Goal: Task Accomplishment & Management: Manage account settings

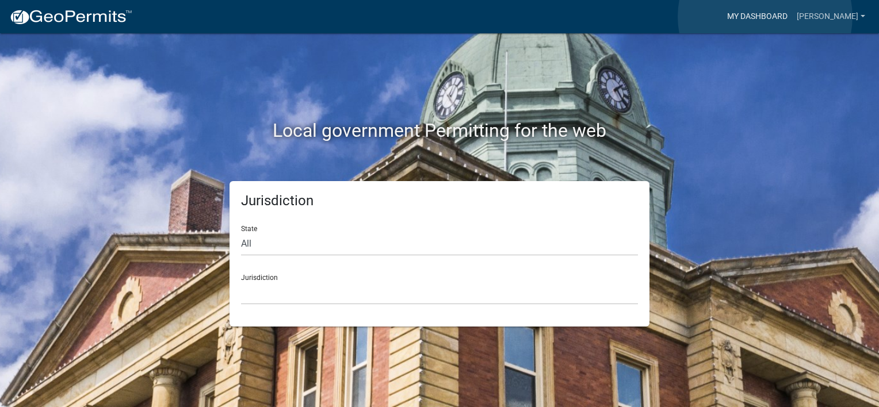
click at [765, 17] on link "My Dashboard" at bounding box center [757, 17] width 70 height 22
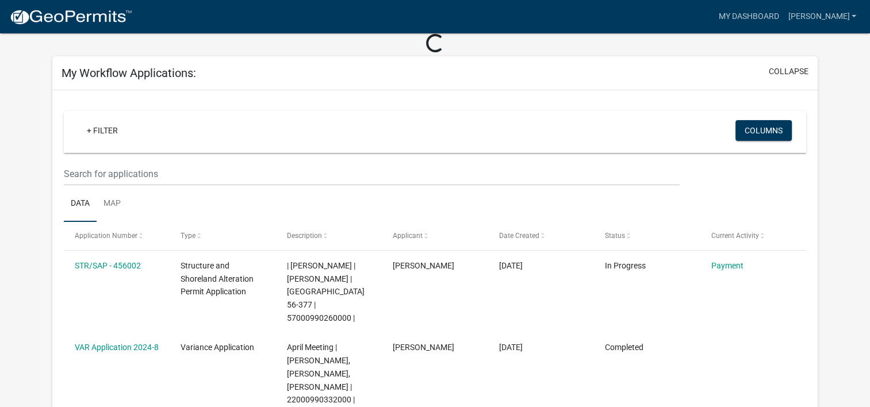
scroll to position [57, 0]
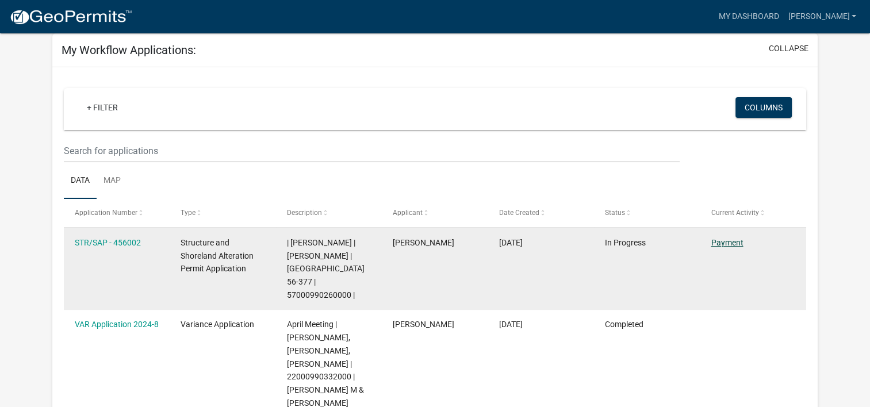
click at [719, 241] on link "Payment" at bounding box center [727, 242] width 32 height 9
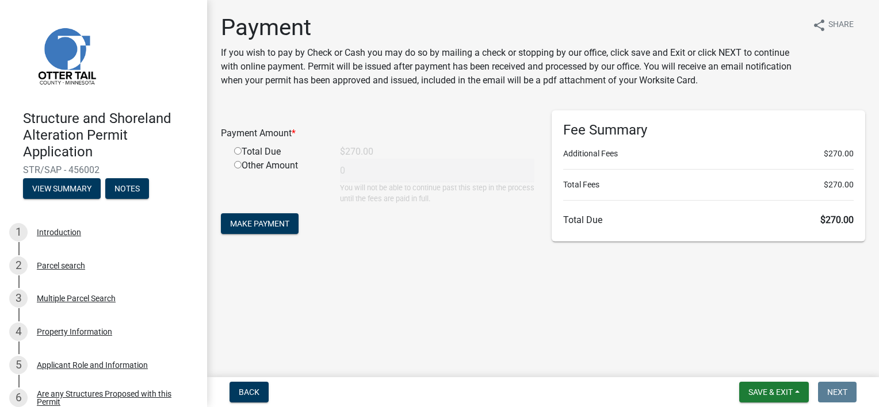
click at [237, 154] on input "radio" at bounding box center [237, 150] width 7 height 7
radio input "true"
type input "270"
click at [256, 227] on span "Make Payment" at bounding box center [259, 223] width 59 height 9
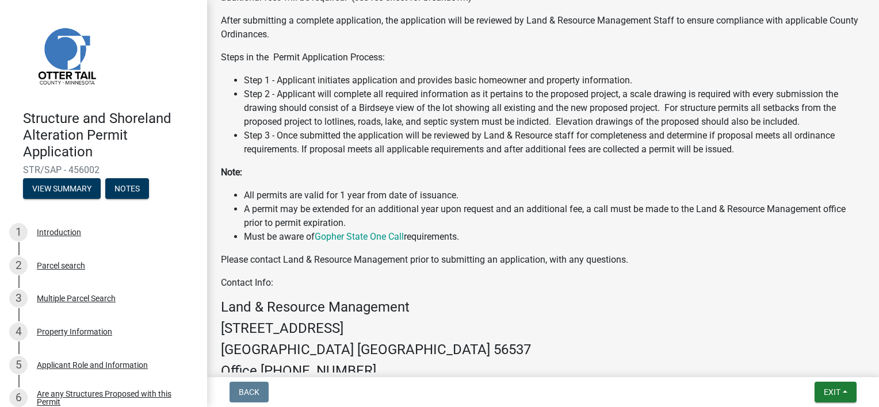
scroll to position [575, 0]
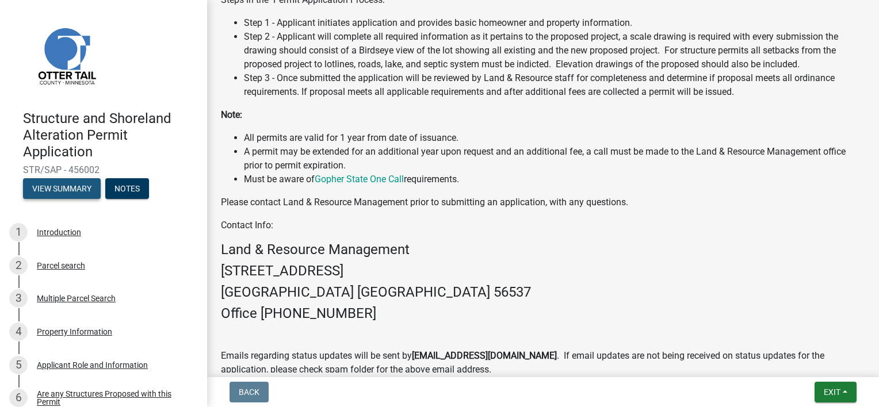
click at [72, 187] on button "View Summary" at bounding box center [62, 188] width 78 height 21
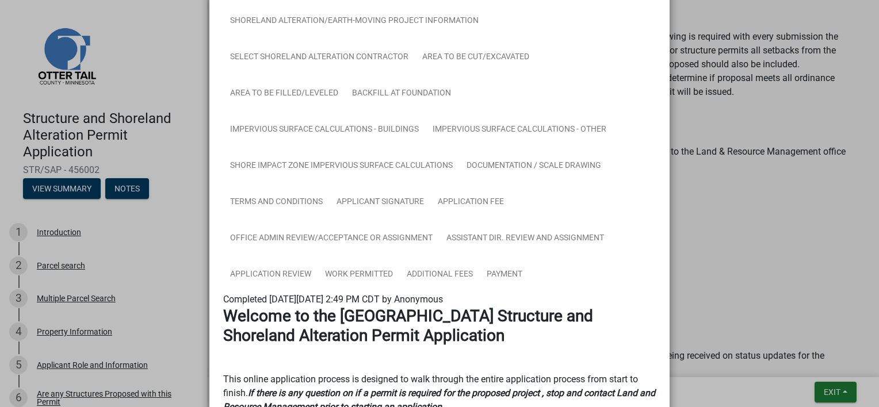
scroll to position [0, 0]
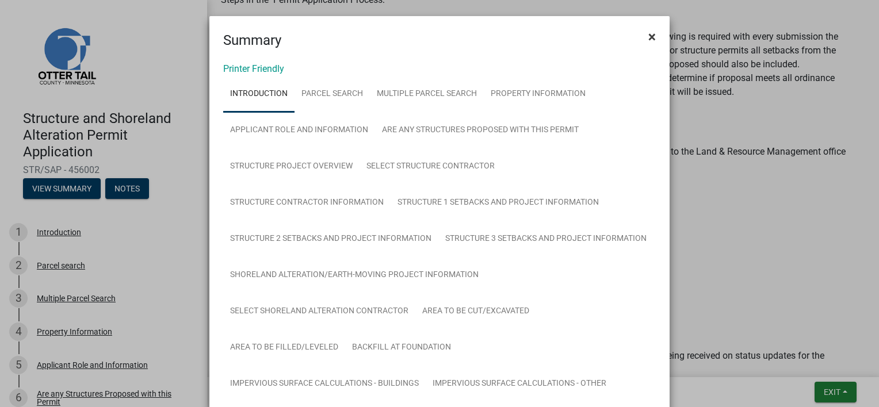
click at [648, 34] on span "×" at bounding box center [651, 37] width 7 height 16
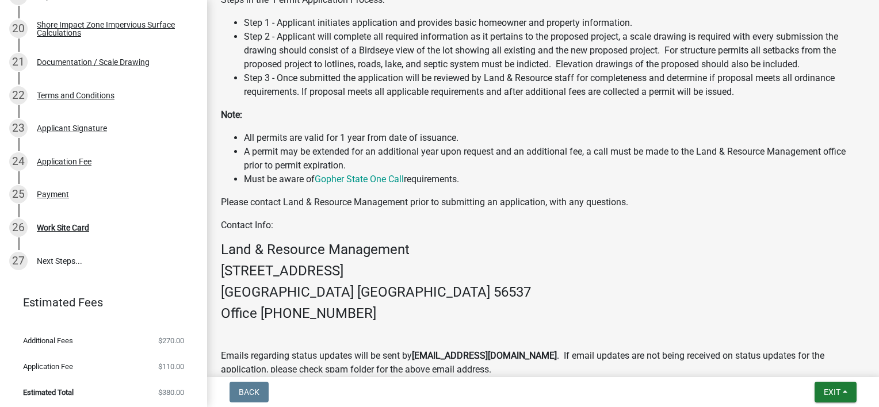
scroll to position [835, 0]
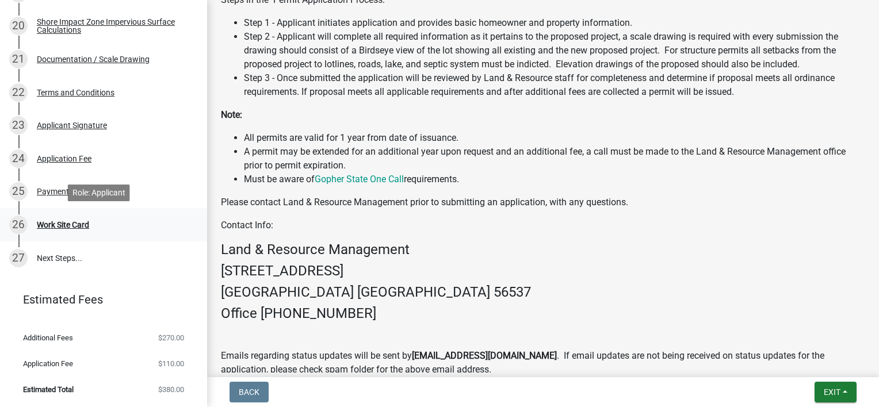
click at [66, 228] on div "Work Site Card" at bounding box center [63, 225] width 52 height 8
click at [68, 227] on div "Work Site Card" at bounding box center [63, 225] width 52 height 8
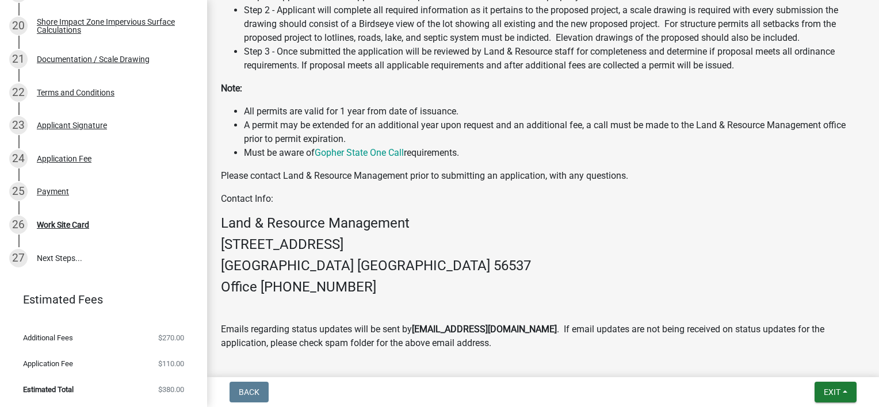
scroll to position [628, 0]
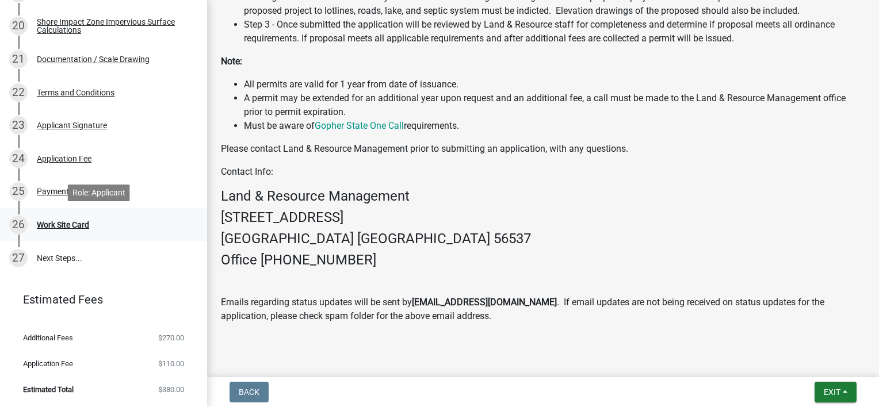
click at [16, 224] on div "26" at bounding box center [18, 225] width 18 height 18
click at [49, 223] on div "Work Site Card" at bounding box center [63, 225] width 52 height 8
drag, startPoint x: 49, startPoint y: 223, endPoint x: 75, endPoint y: 226, distance: 25.5
click at [75, 226] on div "Work Site Card" at bounding box center [63, 225] width 52 height 8
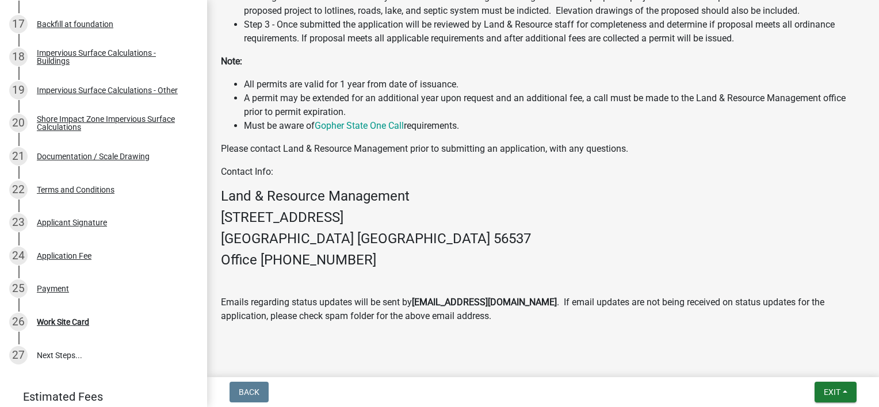
scroll to position [835, 0]
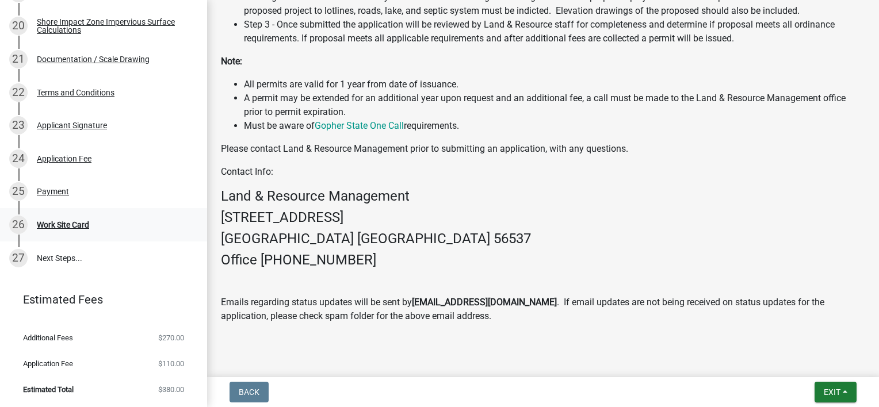
click at [53, 226] on div "Work Site Card" at bounding box center [63, 225] width 52 height 8
click at [16, 224] on div "26" at bounding box center [18, 225] width 18 height 18
click at [834, 119] on li "Must be aware of Gopher State One Call requirements." at bounding box center [554, 126] width 621 height 14
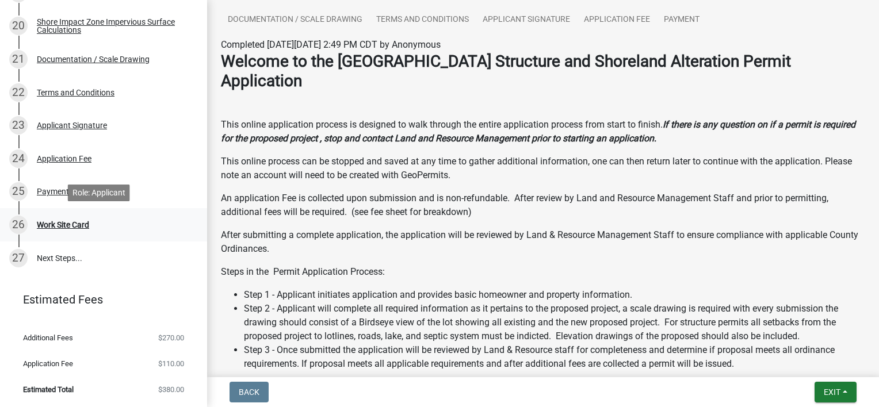
click at [56, 227] on div "Work Site Card" at bounding box center [63, 225] width 52 height 8
click at [53, 226] on div "Work Site Card" at bounding box center [63, 225] width 52 height 8
drag, startPoint x: 53, startPoint y: 226, endPoint x: 13, endPoint y: 225, distance: 39.7
click at [13, 225] on div "26" at bounding box center [18, 225] width 18 height 18
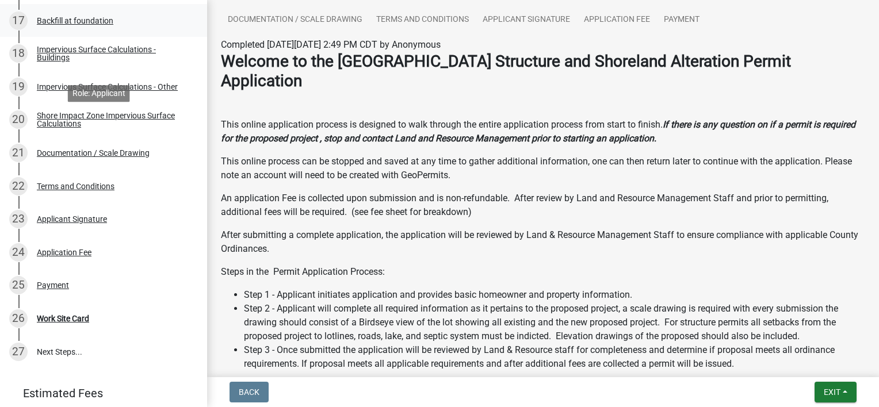
scroll to position [835, 0]
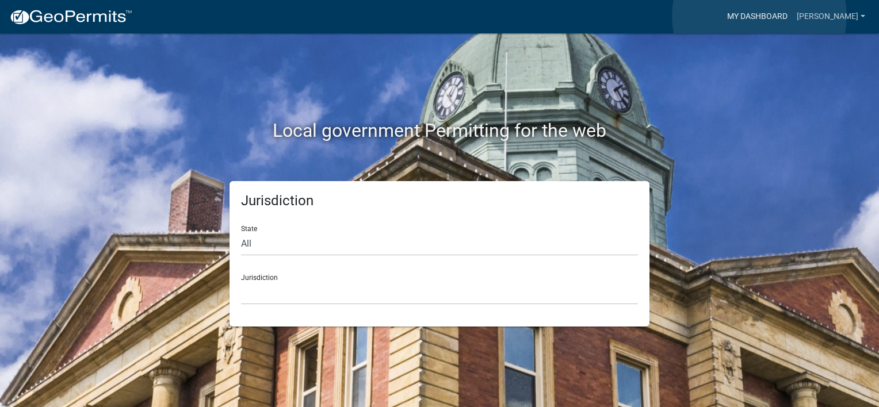
click at [759, 16] on link "My Dashboard" at bounding box center [757, 17] width 70 height 22
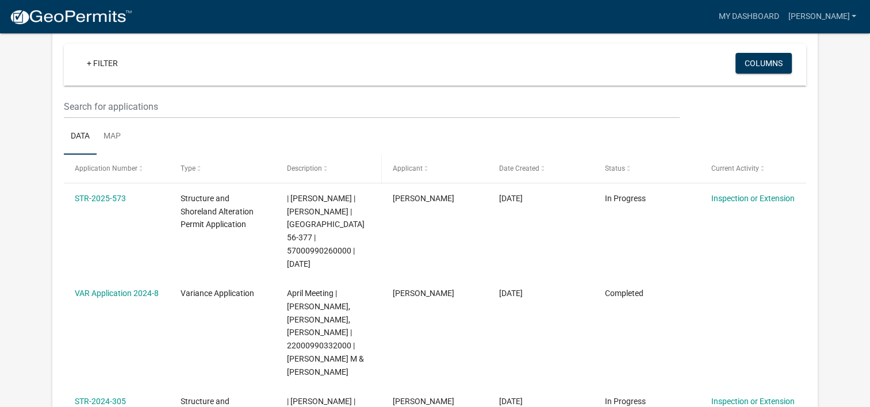
scroll to position [172, 0]
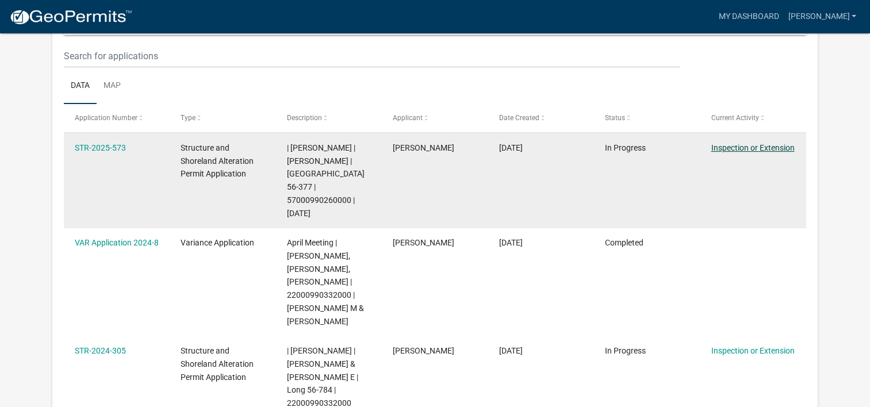
click at [736, 145] on link "Inspection or Extension" at bounding box center [752, 147] width 83 height 9
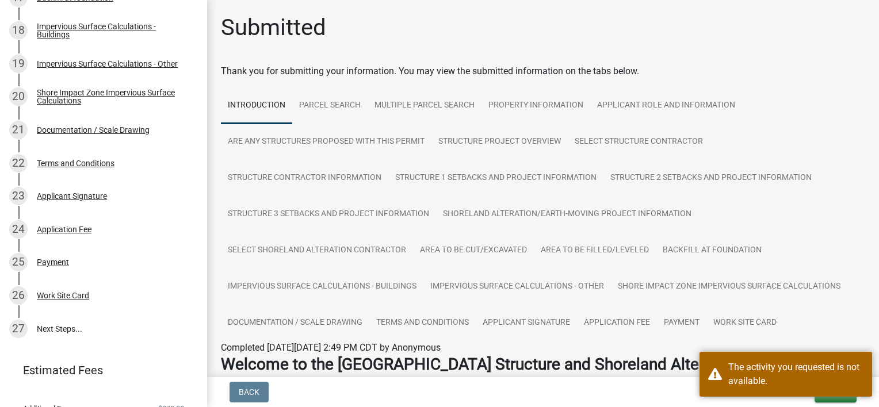
scroll to position [835, 0]
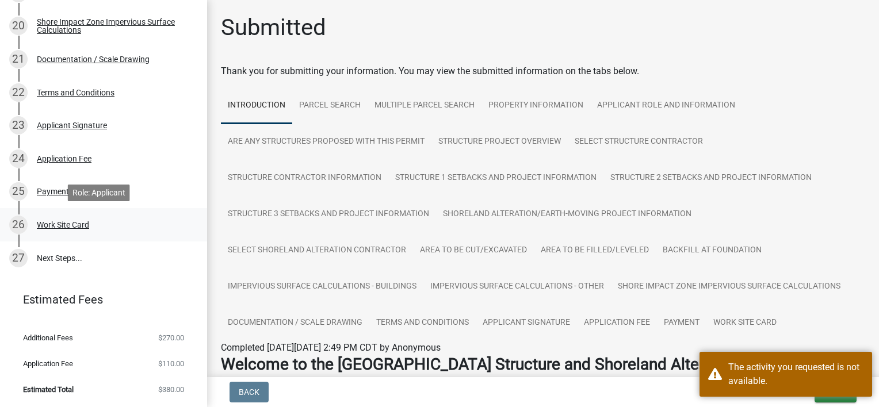
click at [63, 224] on div "Work Site Card" at bounding box center [63, 225] width 52 height 8
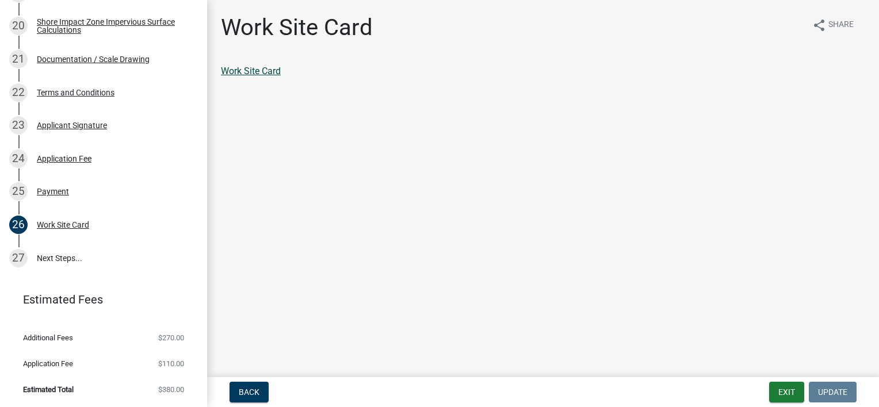
click at [272, 74] on link "Work Site Card" at bounding box center [251, 71] width 60 height 11
click at [62, 260] on link "27 Next Steps..." at bounding box center [103, 257] width 207 height 33
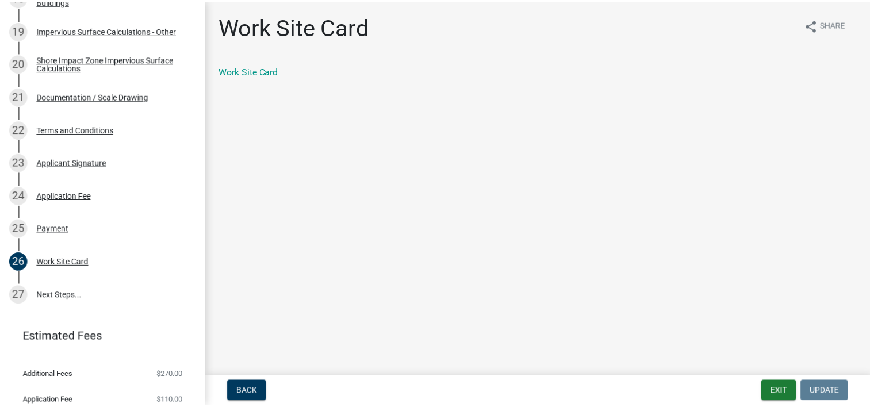
scroll to position [825, 0]
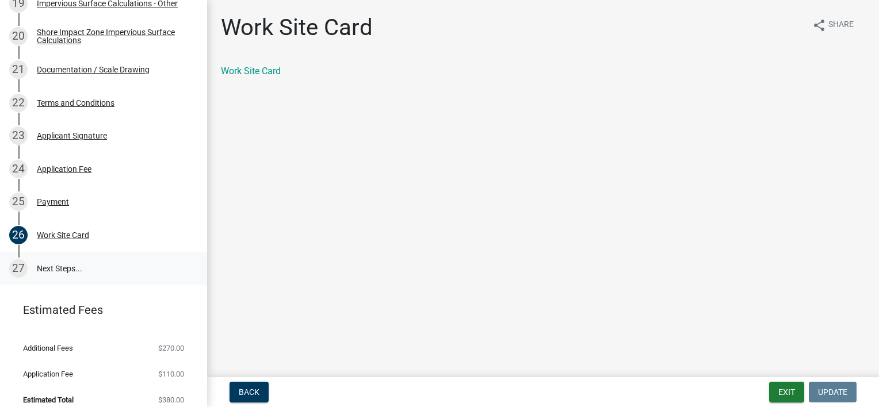
click at [16, 270] on div "27" at bounding box center [18, 268] width 18 height 18
click at [44, 267] on link "27 Next Steps..." at bounding box center [103, 268] width 207 height 33
click at [83, 235] on div "Work Site Card" at bounding box center [63, 235] width 52 height 8
click at [789, 395] on button "Exit" at bounding box center [786, 392] width 35 height 21
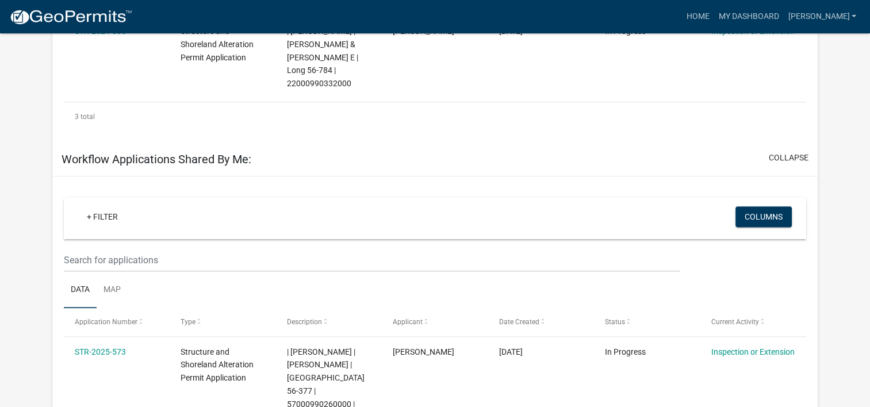
scroll to position [497, 0]
